Goal: Task Accomplishment & Management: Complete application form

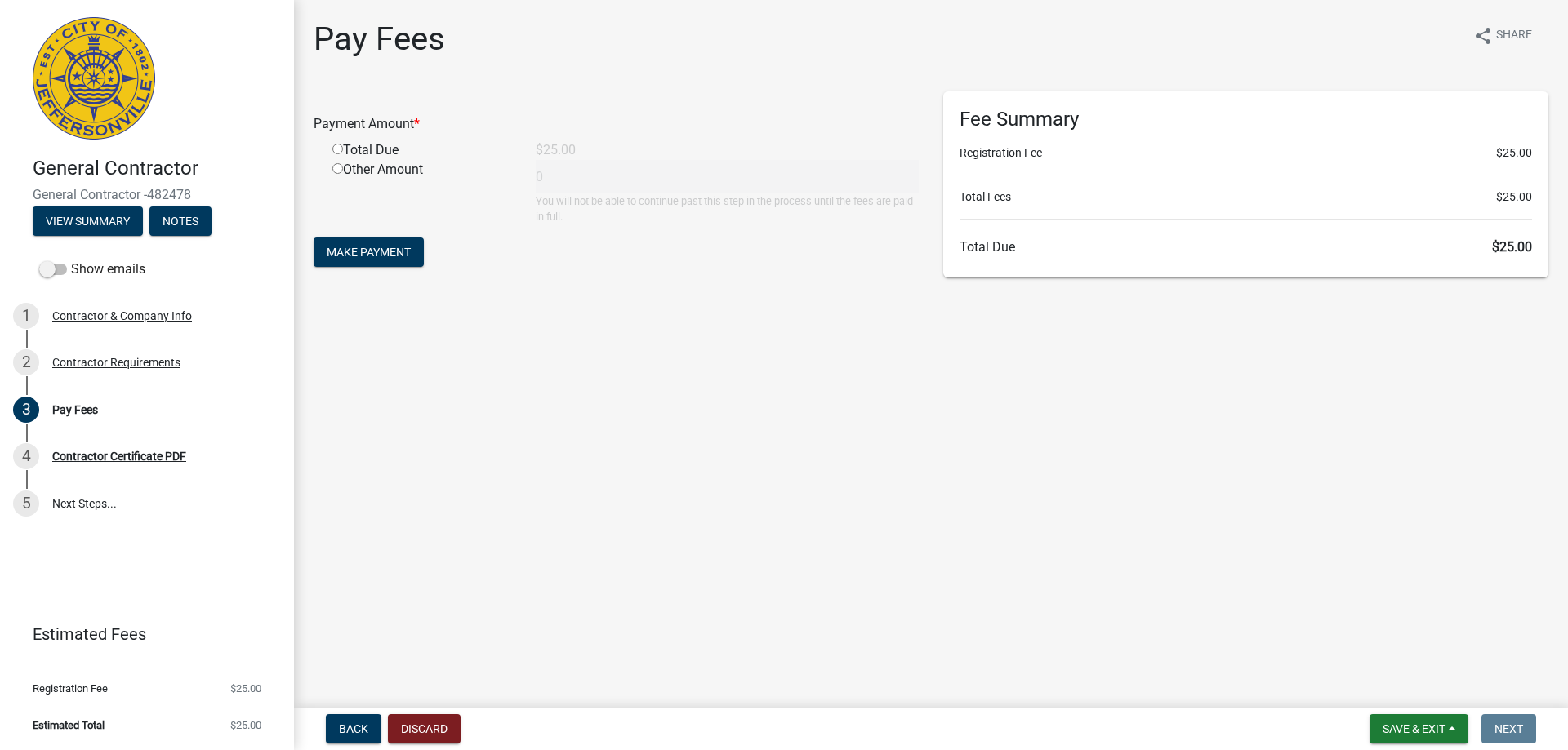
click at [340, 150] on input "radio" at bounding box center [337, 149] width 10 height 10
radio input "true"
type input "25"
click at [382, 250] on span "Make Payment" at bounding box center [368, 252] width 84 height 13
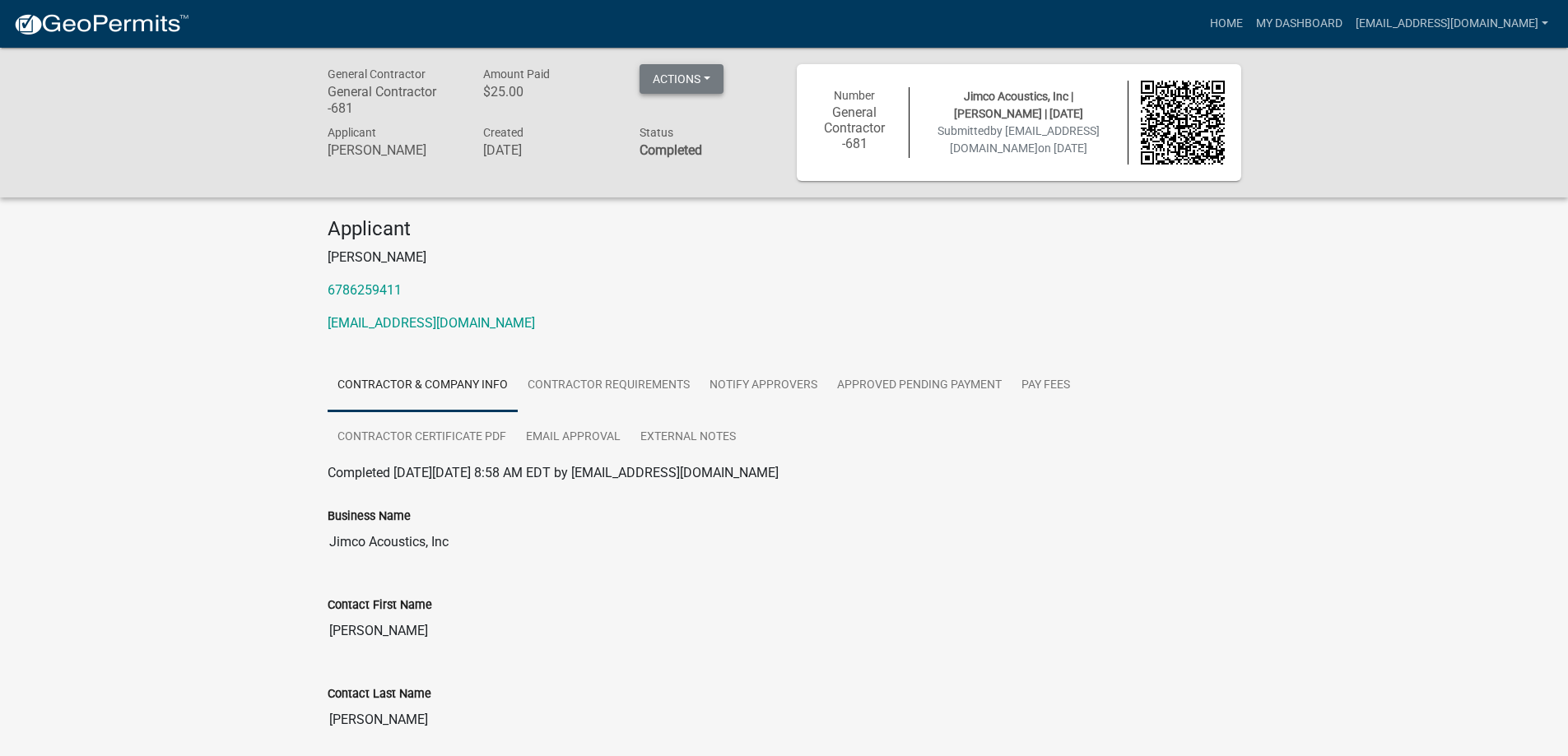
click at [662, 80] on button "Actions" at bounding box center [681, 79] width 84 height 29
click at [706, 70] on button "Actions" at bounding box center [681, 79] width 84 height 29
click at [627, 393] on link "Contractor Requirements" at bounding box center [608, 386] width 182 height 53
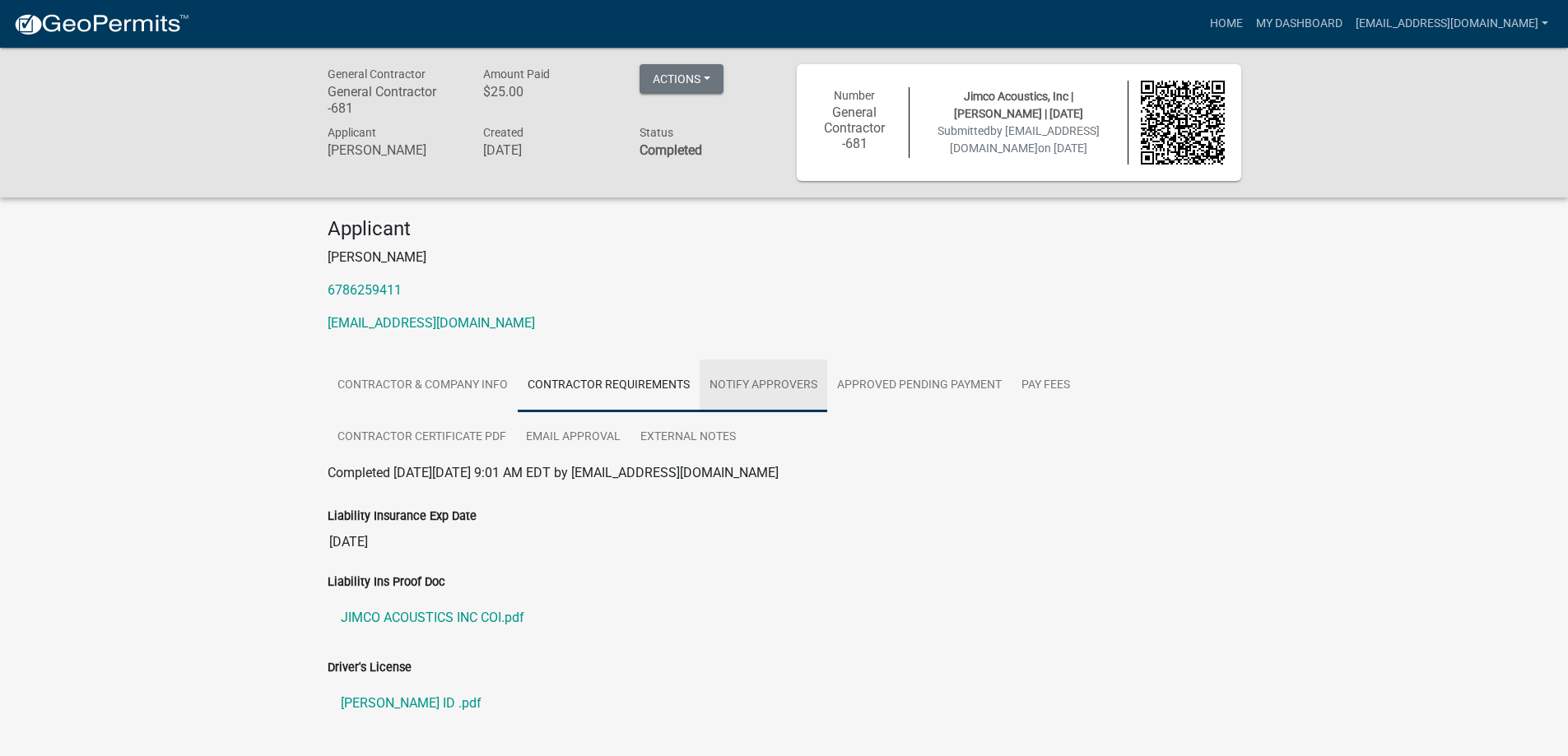
click at [717, 385] on link "Notify Approvers" at bounding box center [764, 386] width 128 height 53
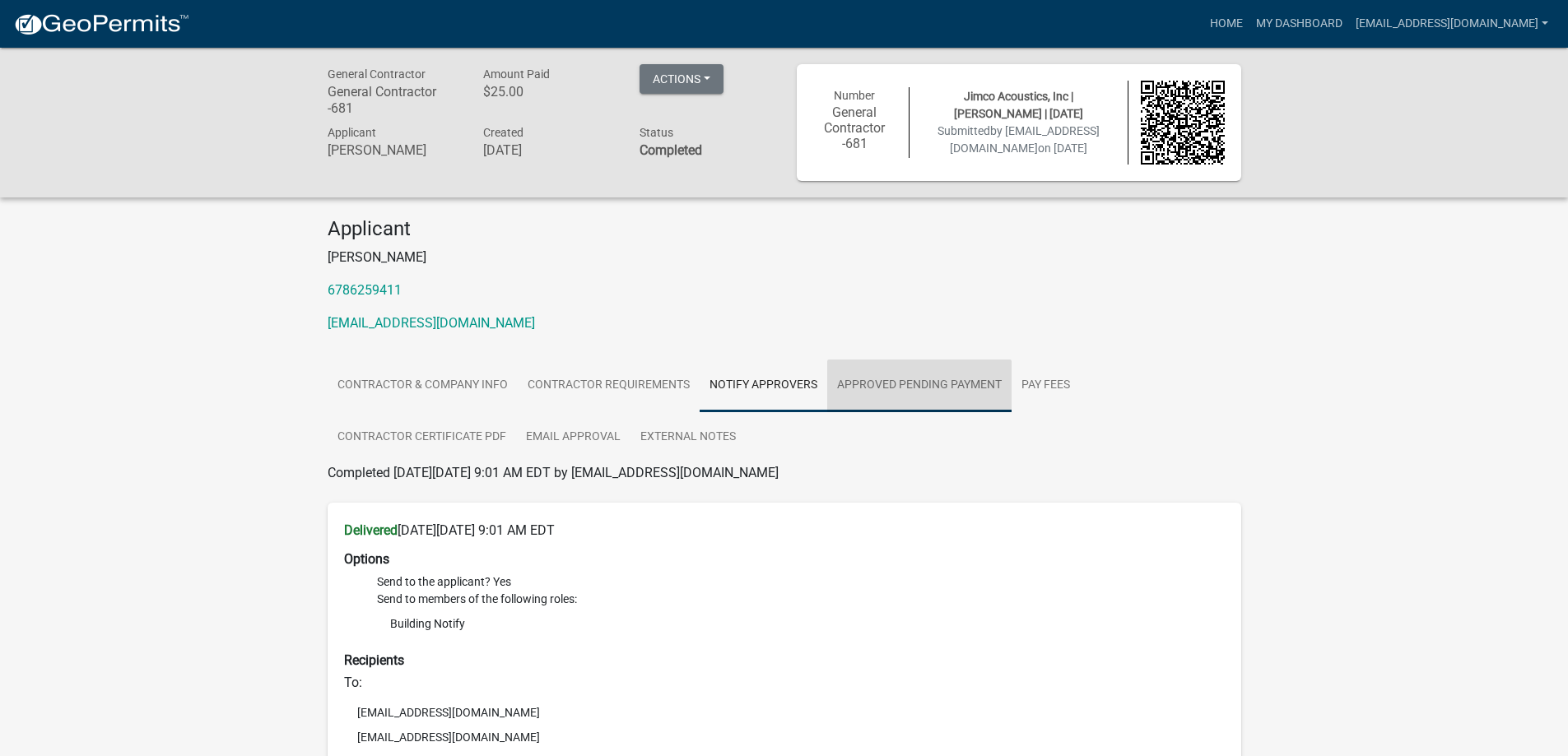
click at [911, 394] on link "Approved Pending Payment" at bounding box center [919, 386] width 185 height 53
